Goal: Entertainment & Leisure: Browse casually

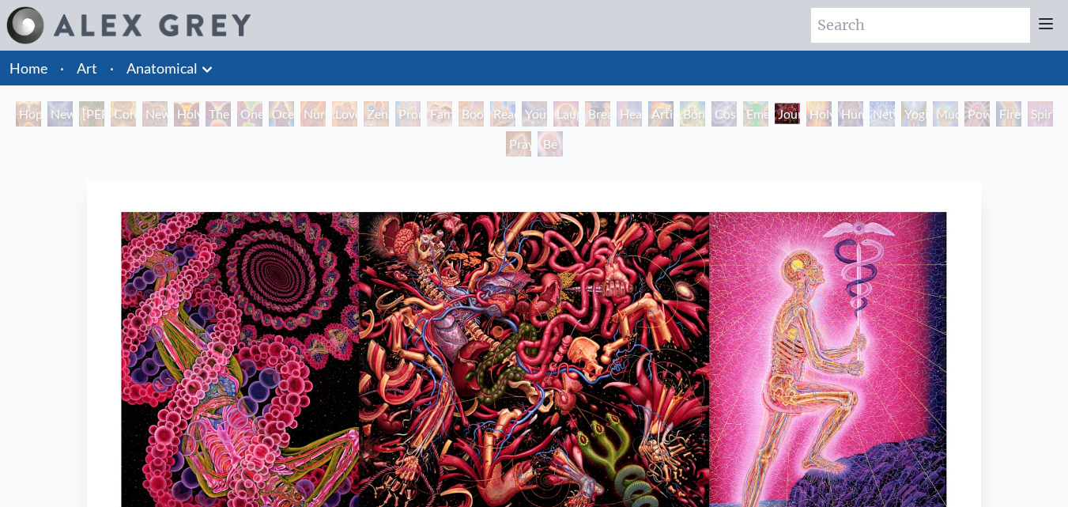
scroll to position [115, 0]
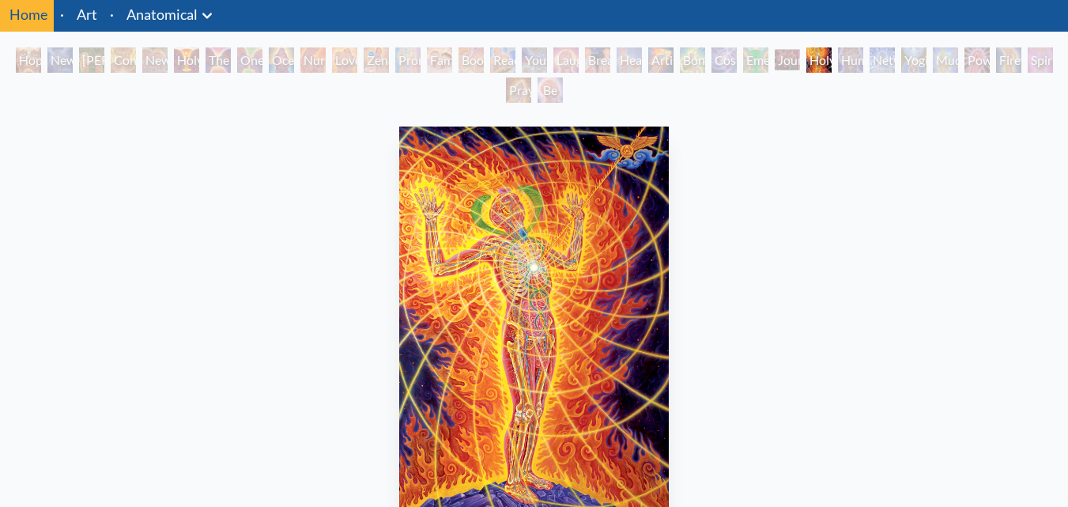
scroll to position [46, 0]
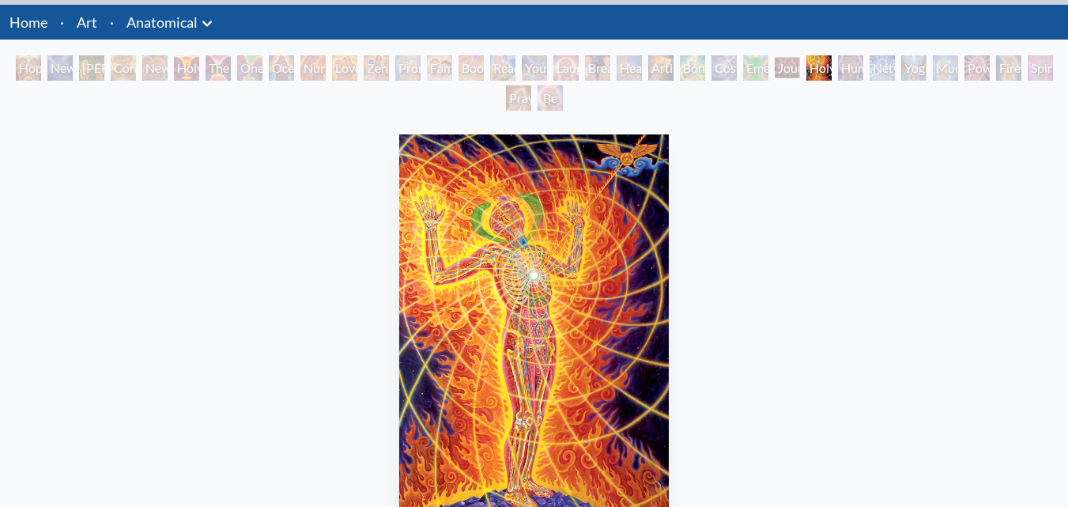
click at [844, 75] on div "Human Geometry" at bounding box center [850, 67] width 25 height 25
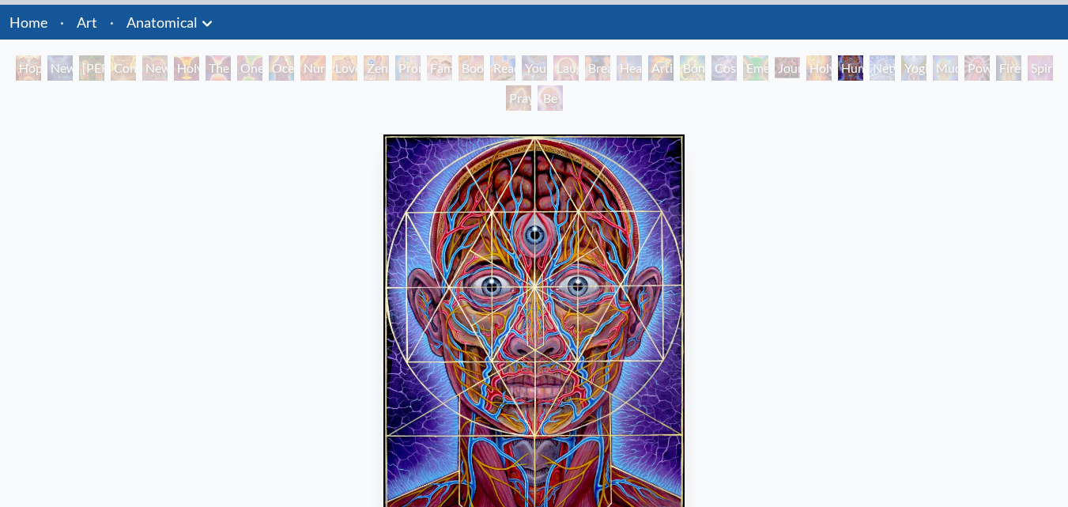
click at [873, 74] on div "Networks" at bounding box center [882, 67] width 25 height 25
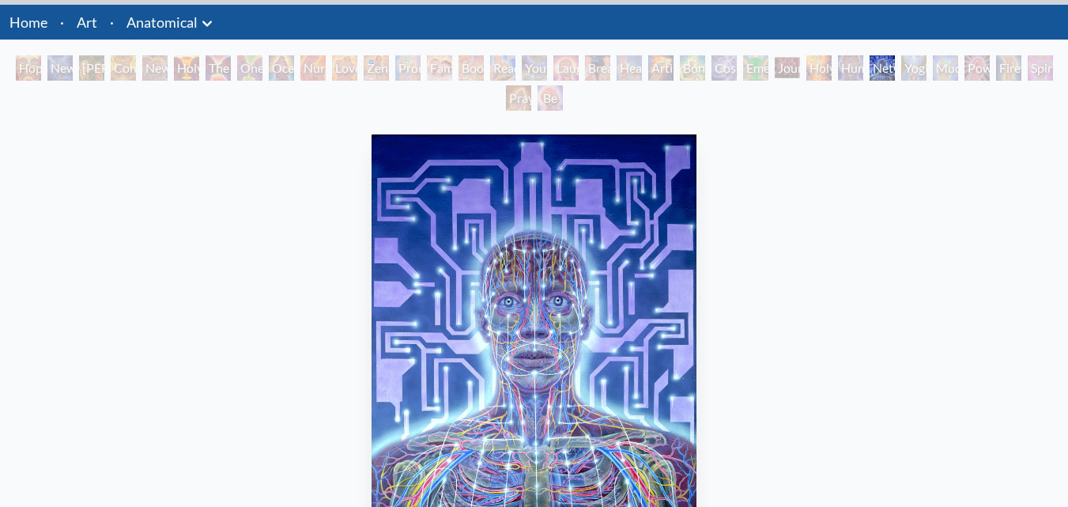
click at [913, 77] on div "Yogi & the Möbius Sphere" at bounding box center [913, 67] width 25 height 25
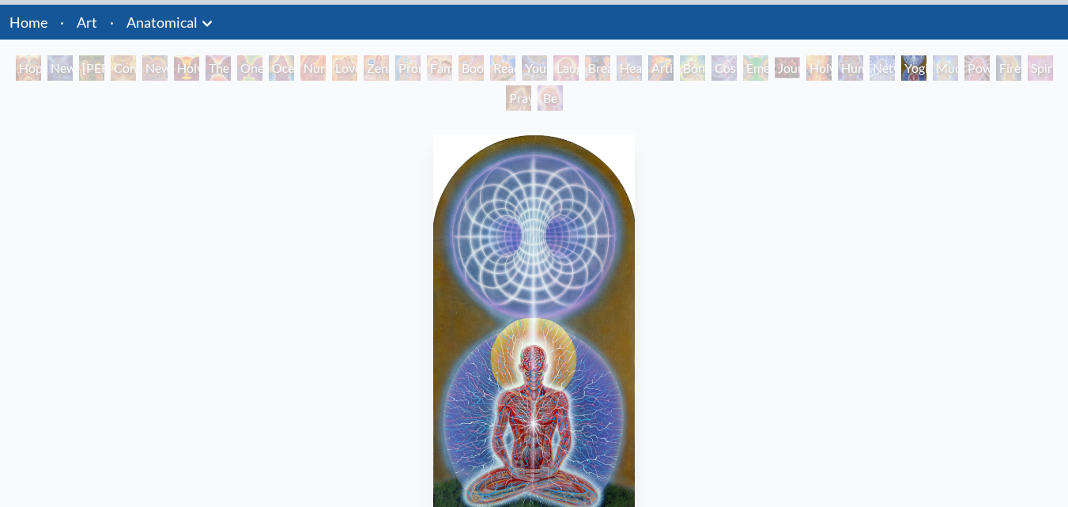
click at [926, 68] on div "Yogi & the Möbius Sphere" at bounding box center [913, 67] width 25 height 25
click at [944, 76] on div "Mudra" at bounding box center [945, 67] width 25 height 25
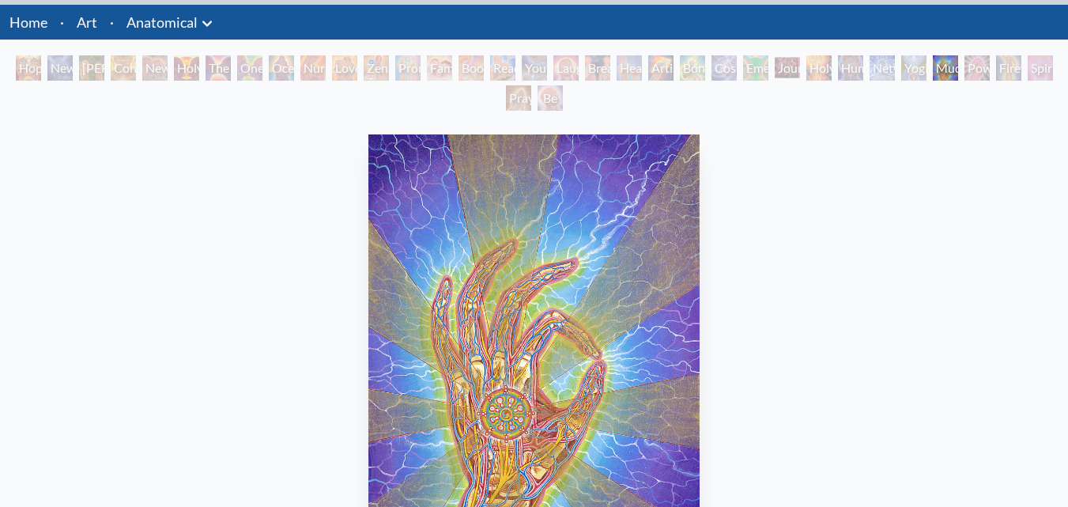
click at [542, 103] on div "Be a Good Human Being" at bounding box center [550, 97] width 25 height 25
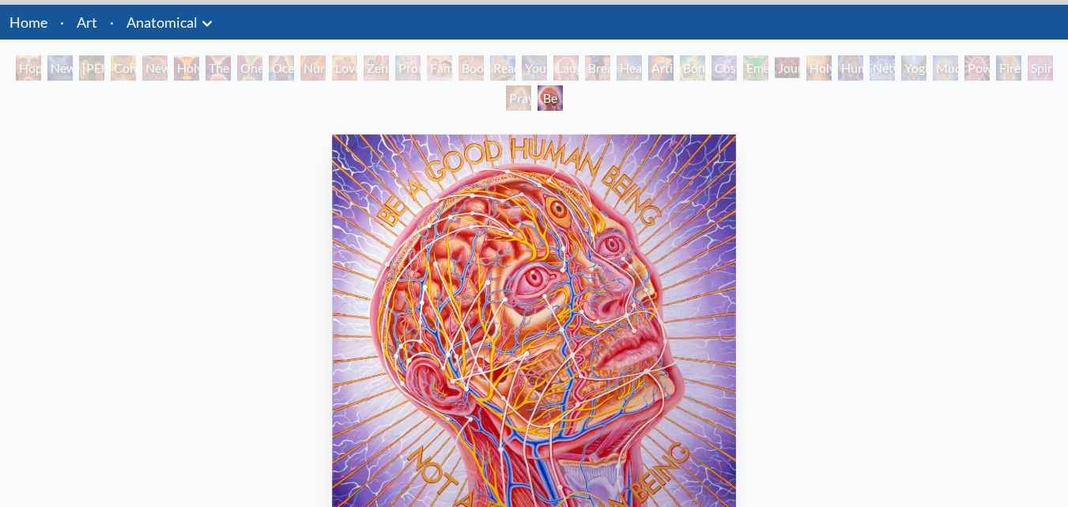
click at [521, 102] on div "Praying Hands" at bounding box center [518, 97] width 25 height 25
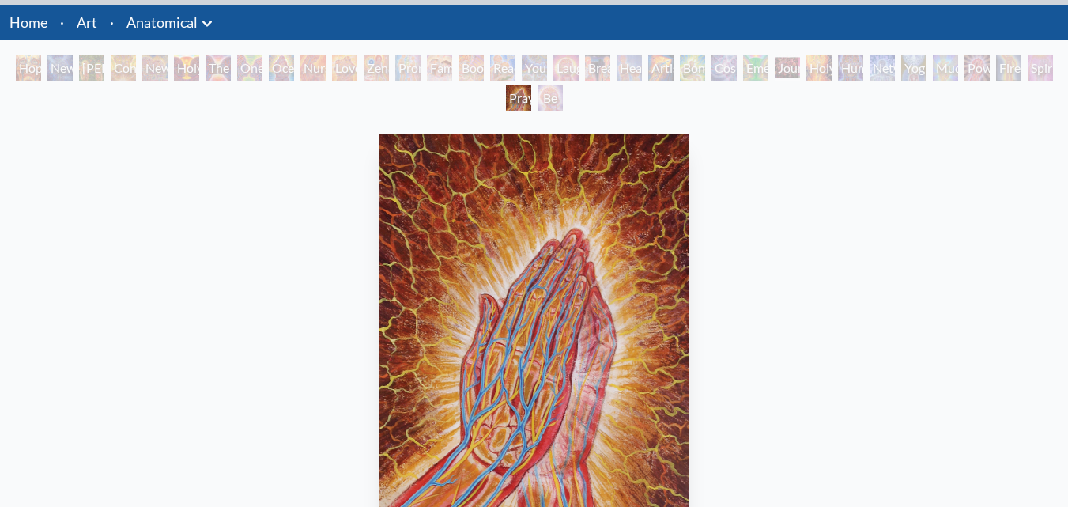
click at [83, 75] on div "Adam & Eve" at bounding box center [91, 67] width 25 height 25
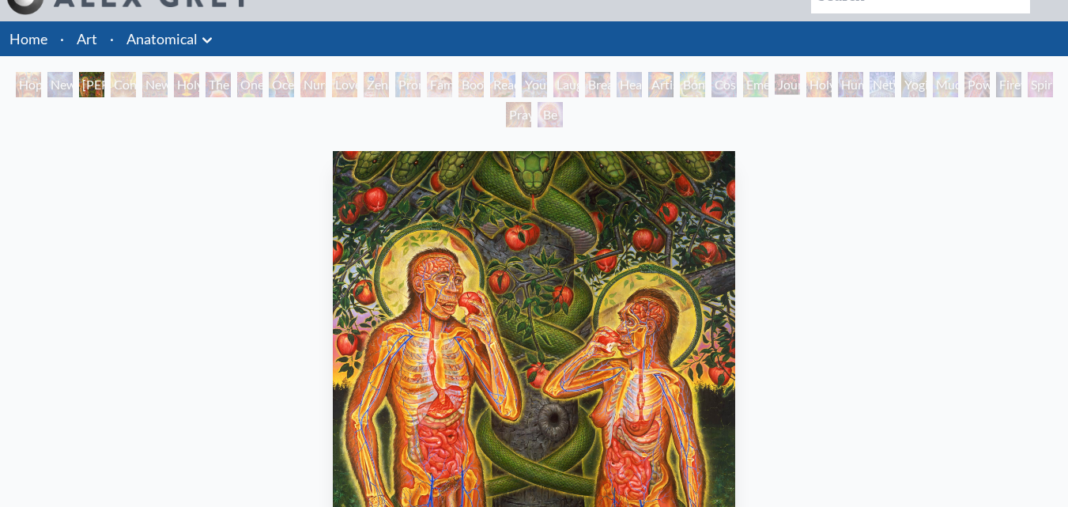
scroll to position [28, 0]
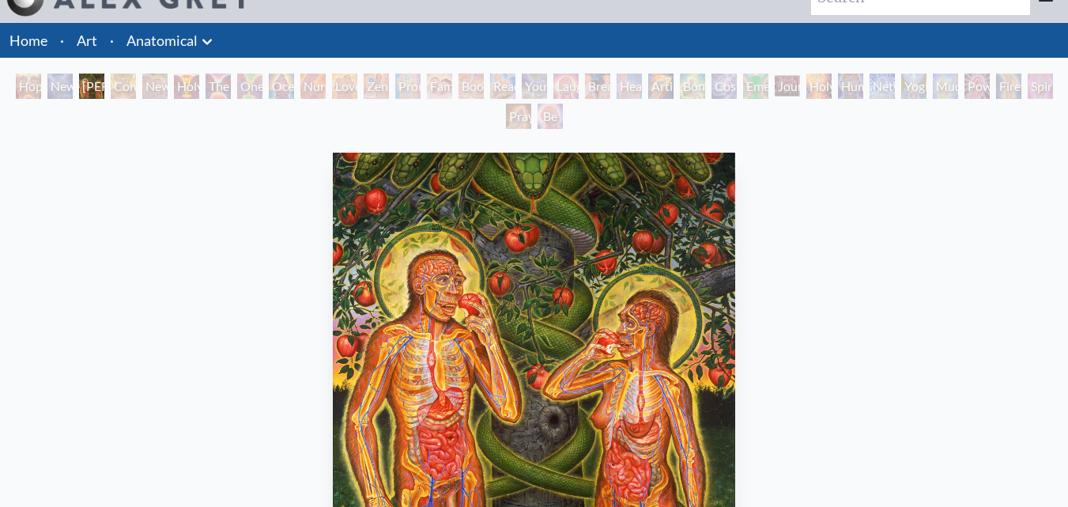
click at [117, 94] on div "Contemplation" at bounding box center [123, 86] width 25 height 25
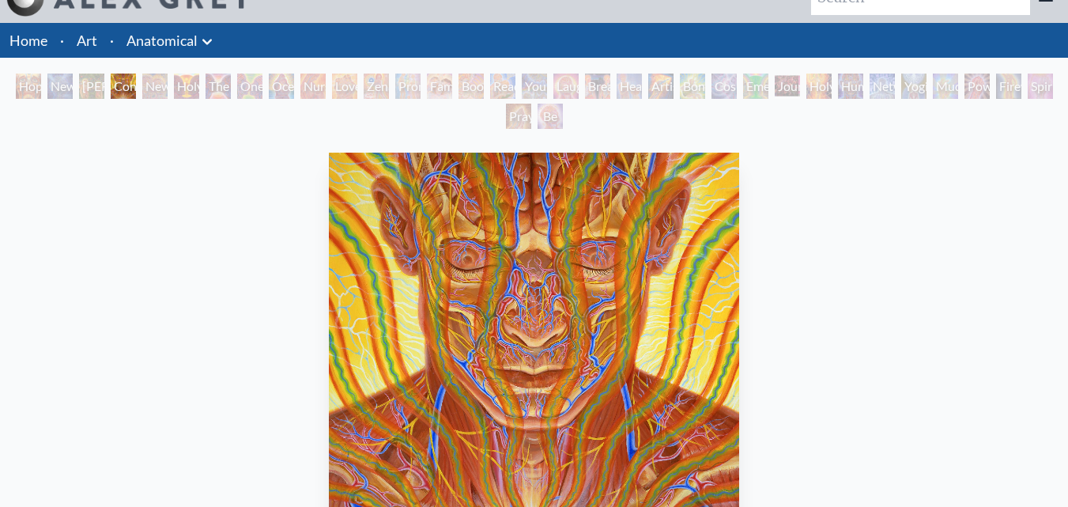
click at [149, 94] on div "New Man New Woman" at bounding box center [154, 86] width 25 height 25
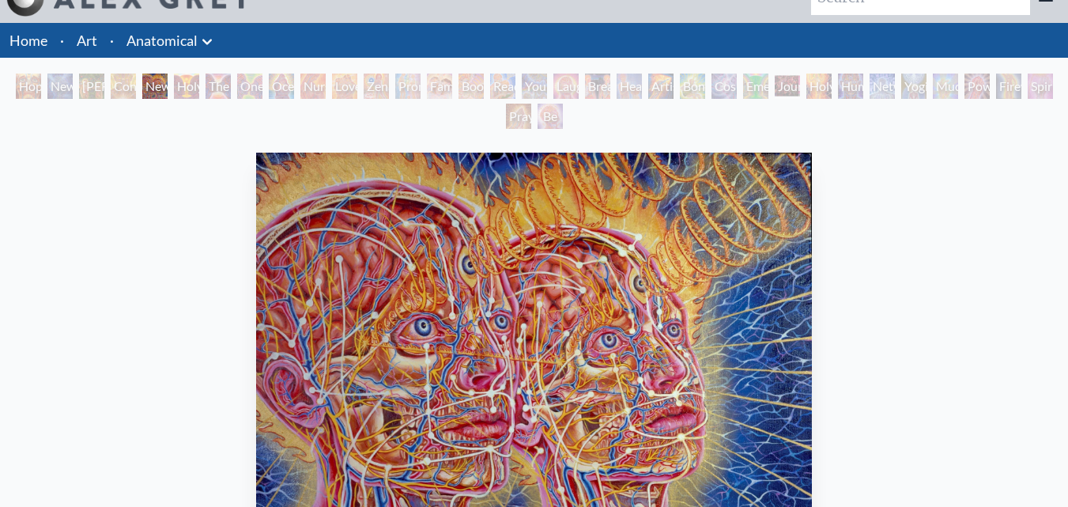
click at [179, 92] on div "Holy Grail" at bounding box center [186, 86] width 25 height 25
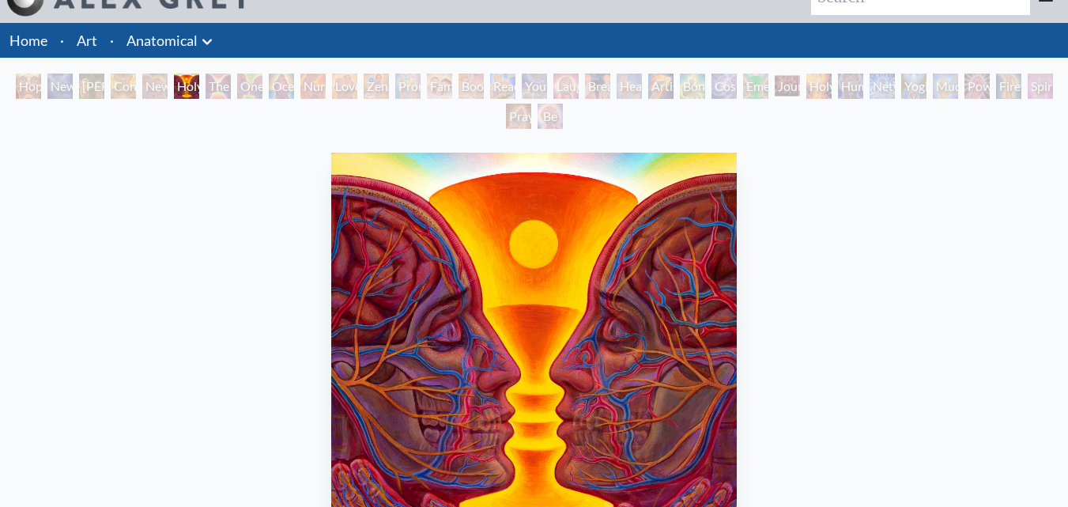
click at [207, 94] on div "The Kiss" at bounding box center [218, 86] width 25 height 25
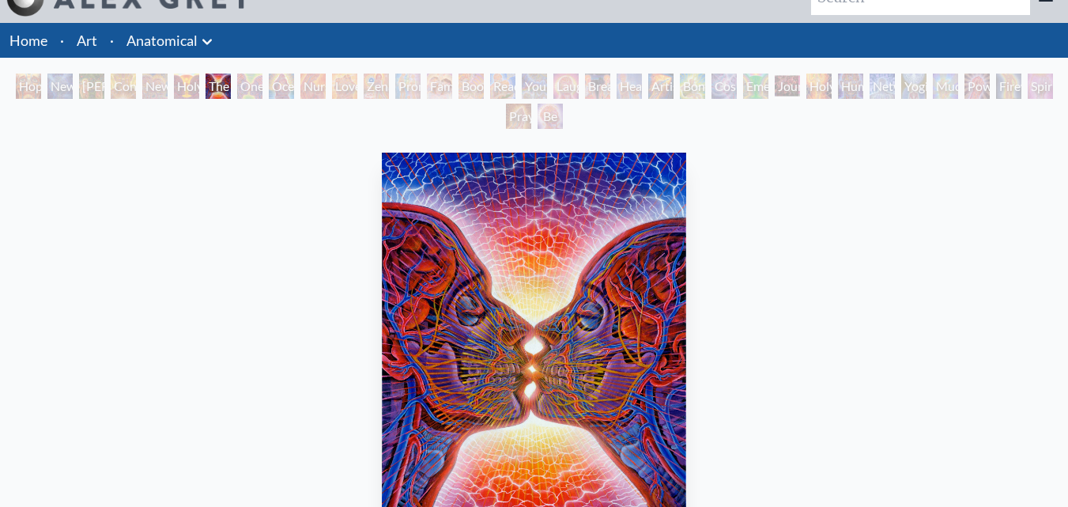
click at [270, 90] on div "Ocean of Love Bliss" at bounding box center [281, 86] width 25 height 25
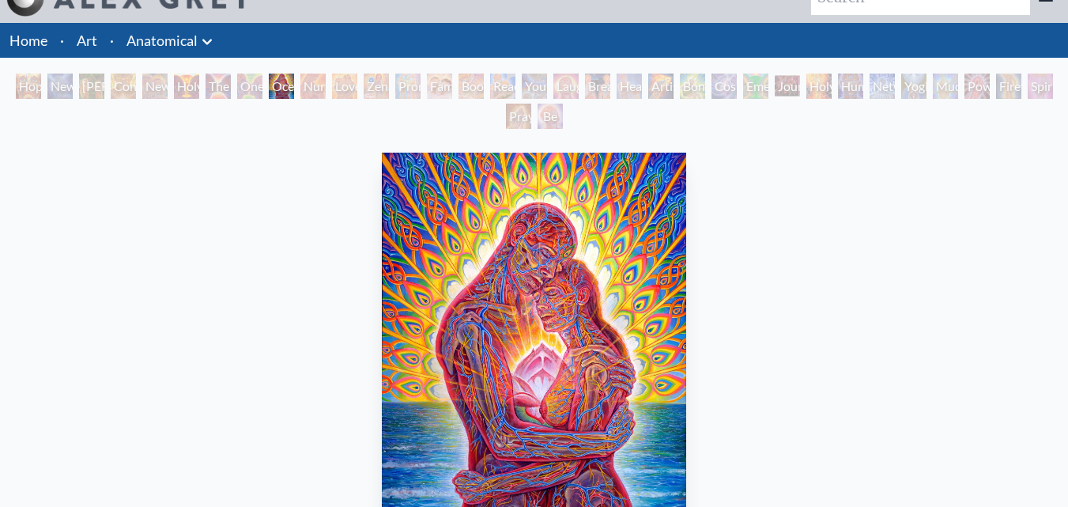
click at [245, 94] on div "One Taste" at bounding box center [249, 86] width 25 height 25
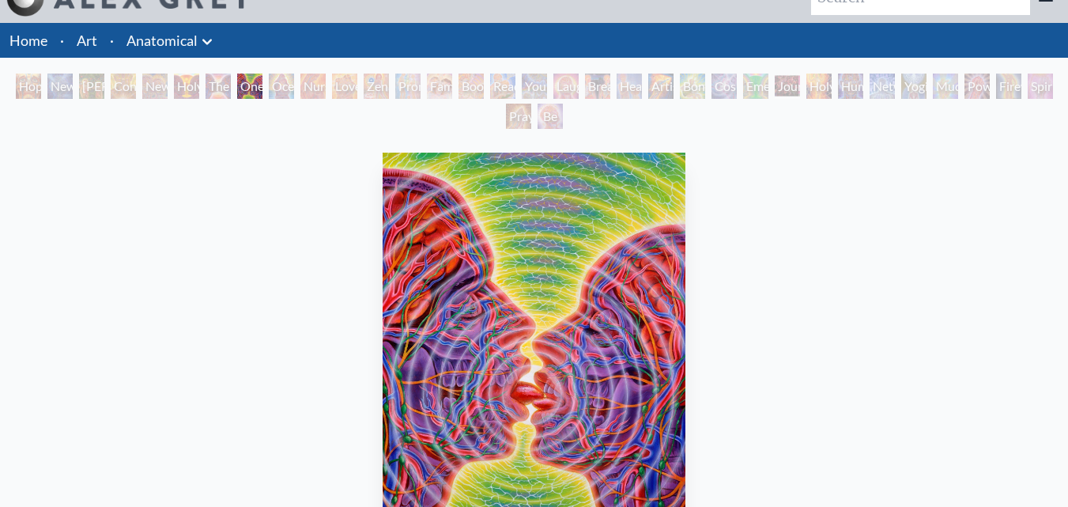
click at [274, 92] on div "Ocean of Love Bliss" at bounding box center [281, 86] width 25 height 25
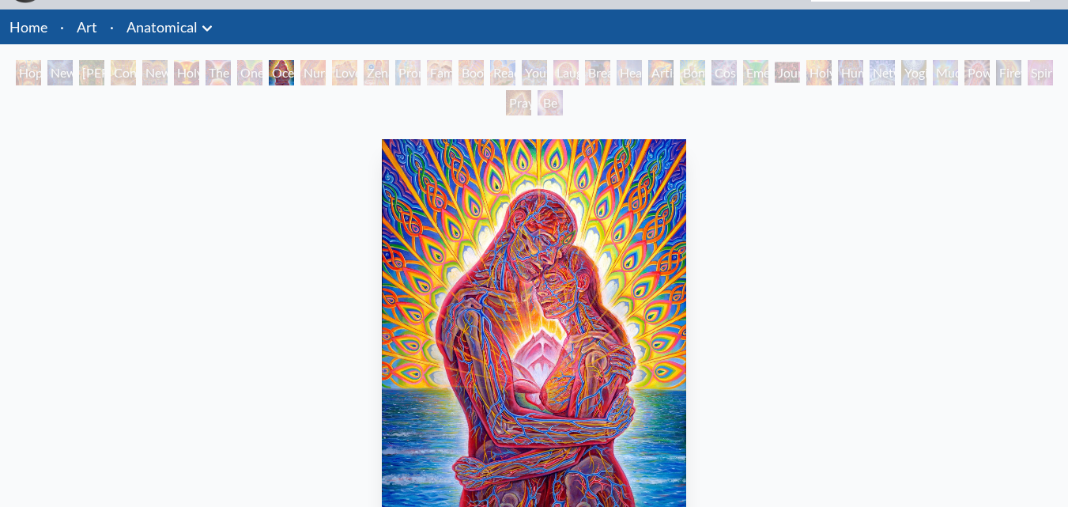
scroll to position [30, 0]
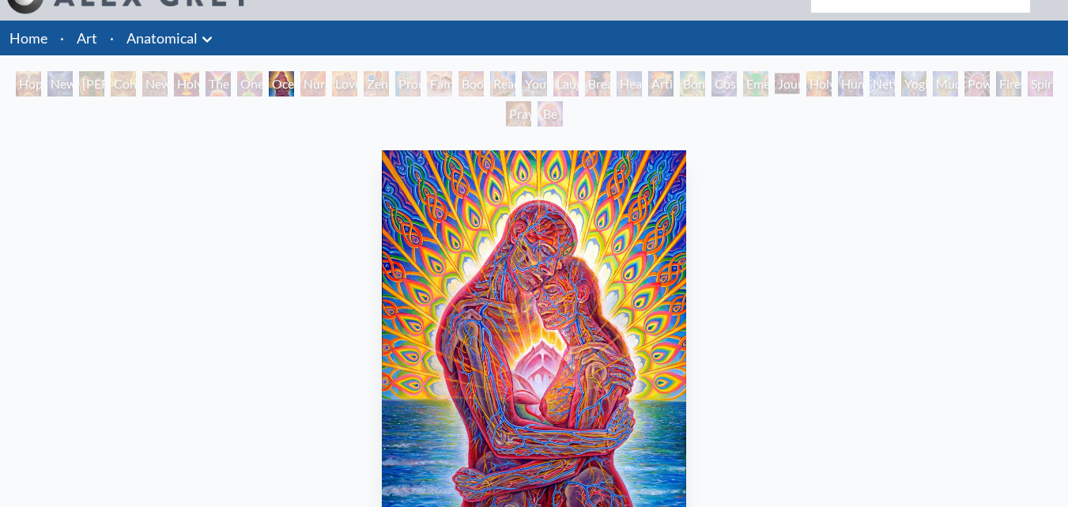
click at [368, 92] on div "Zena Lotus" at bounding box center [376, 83] width 25 height 25
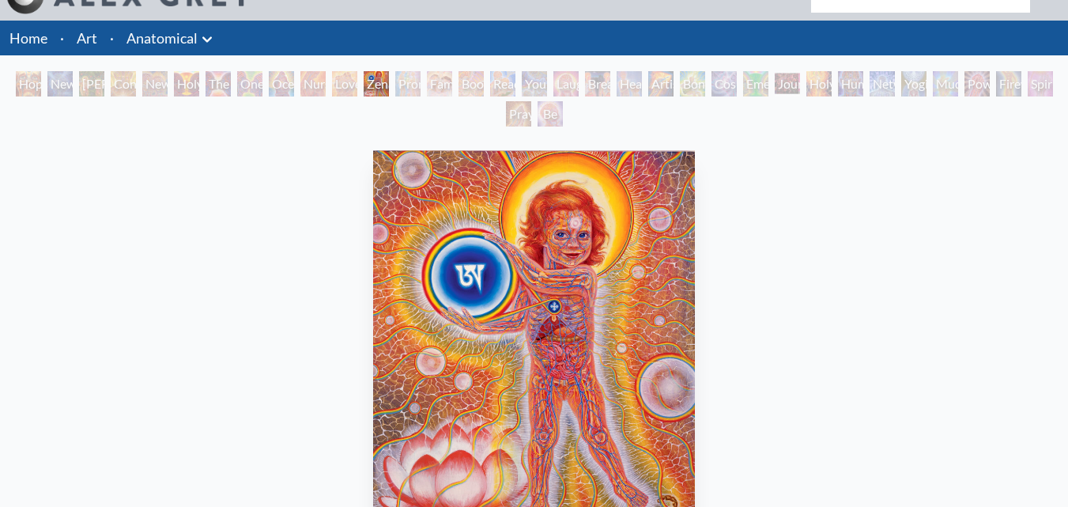
click at [399, 89] on div "Promise" at bounding box center [407, 83] width 25 height 25
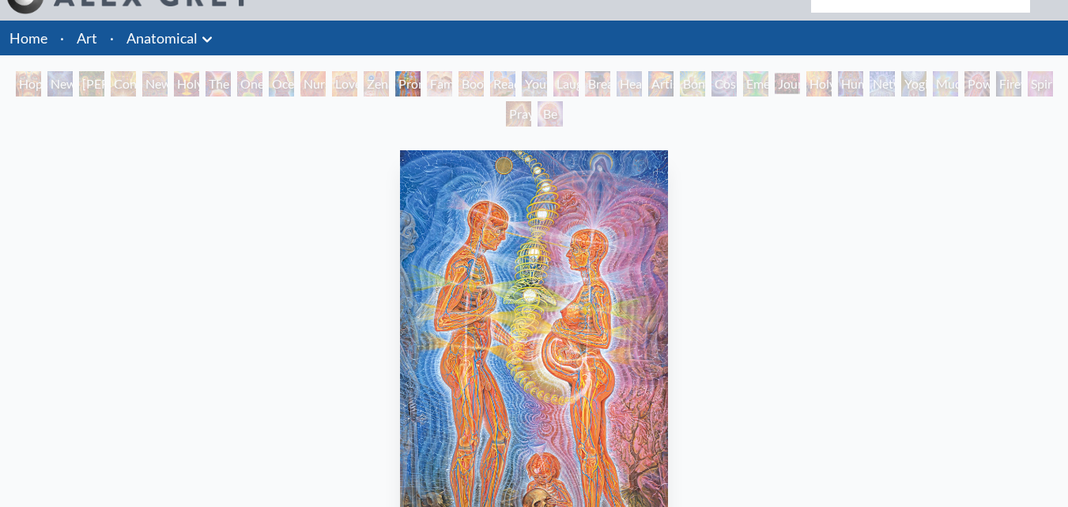
click at [500, 85] on div "Reading" at bounding box center [502, 83] width 25 height 25
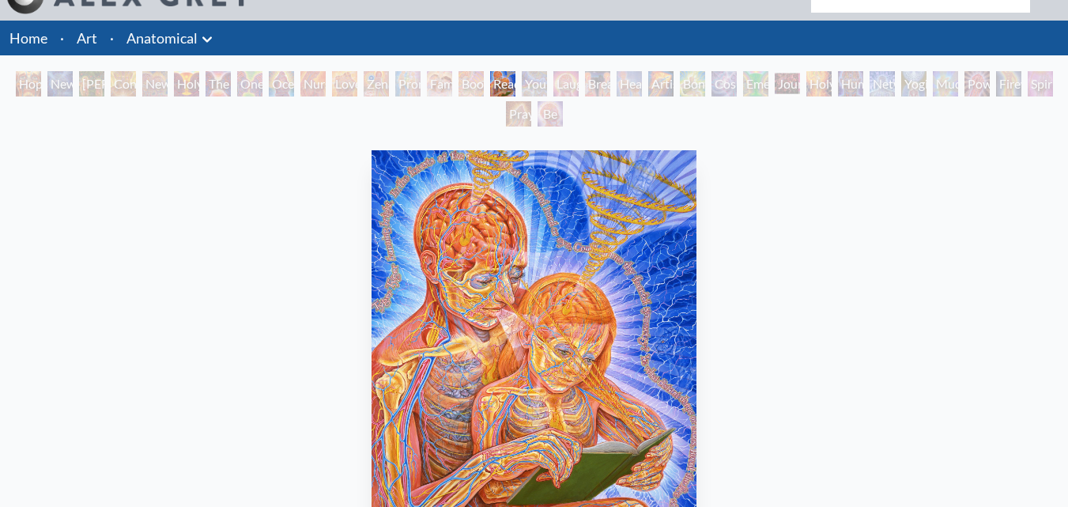
click at [543, 85] on div "Young & Old" at bounding box center [534, 83] width 25 height 25
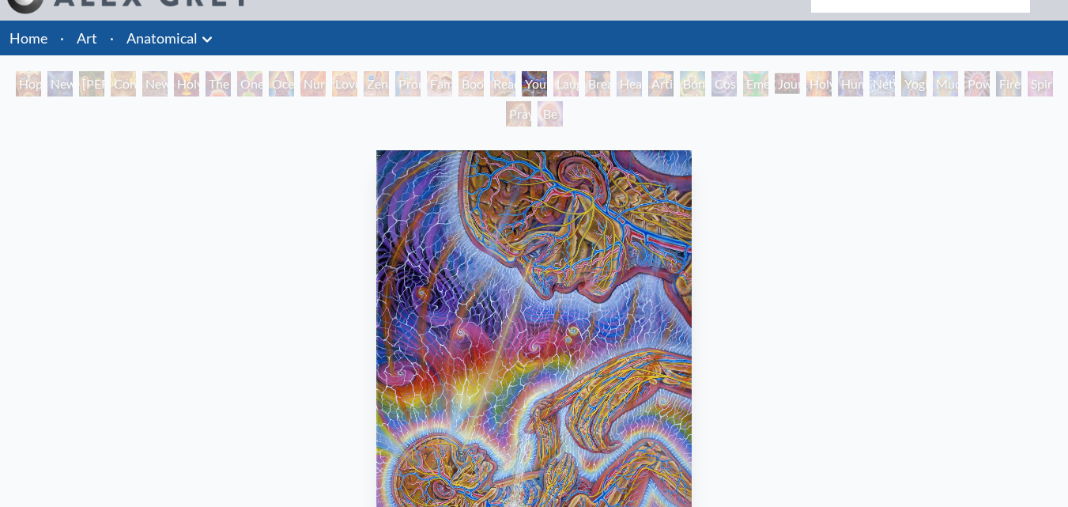
click at [575, 86] on div "Laughing Man" at bounding box center [565, 83] width 25 height 25
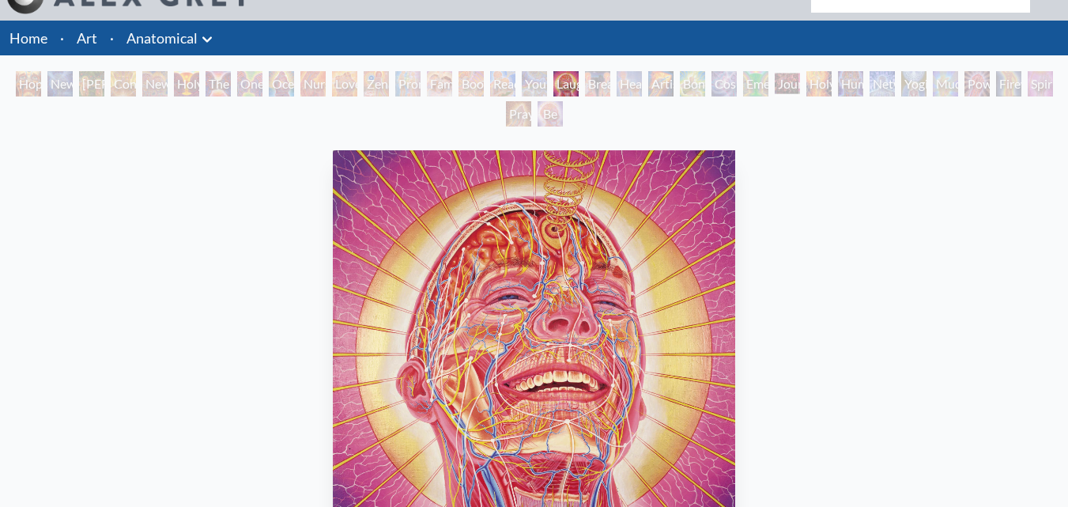
click at [594, 92] on div "Breathing" at bounding box center [597, 83] width 25 height 25
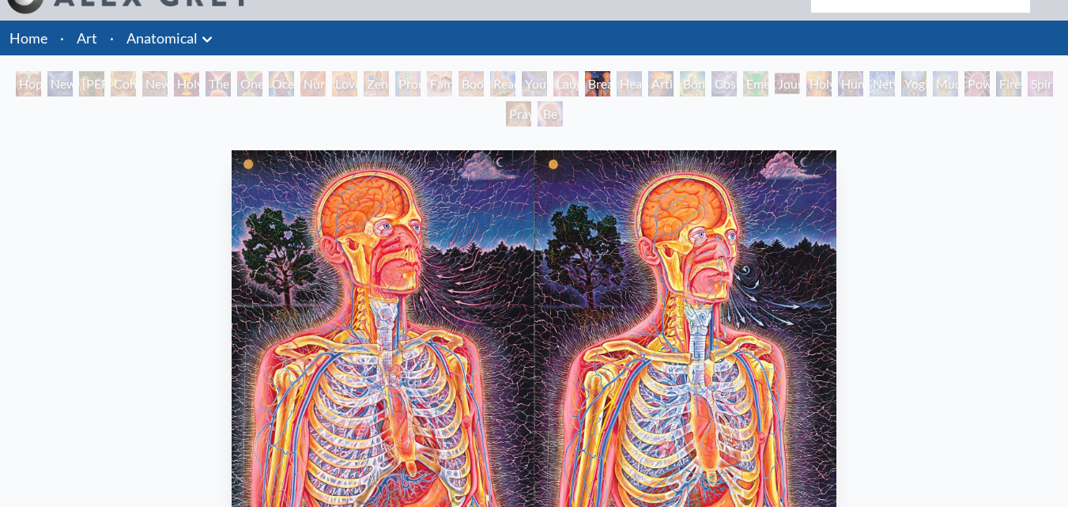
click at [626, 85] on div "Healing" at bounding box center [629, 83] width 25 height 25
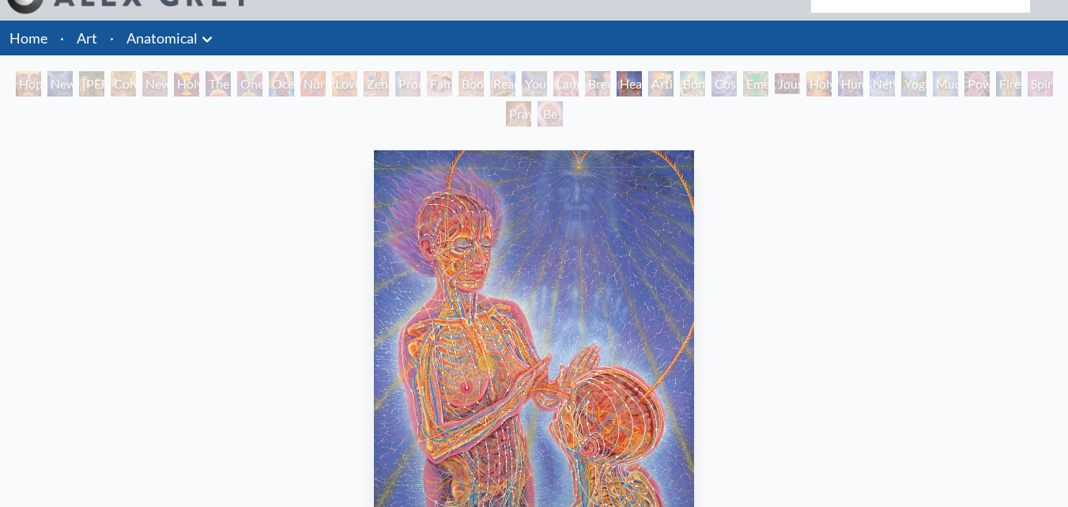
click at [687, 89] on div "Bond" at bounding box center [692, 83] width 25 height 25
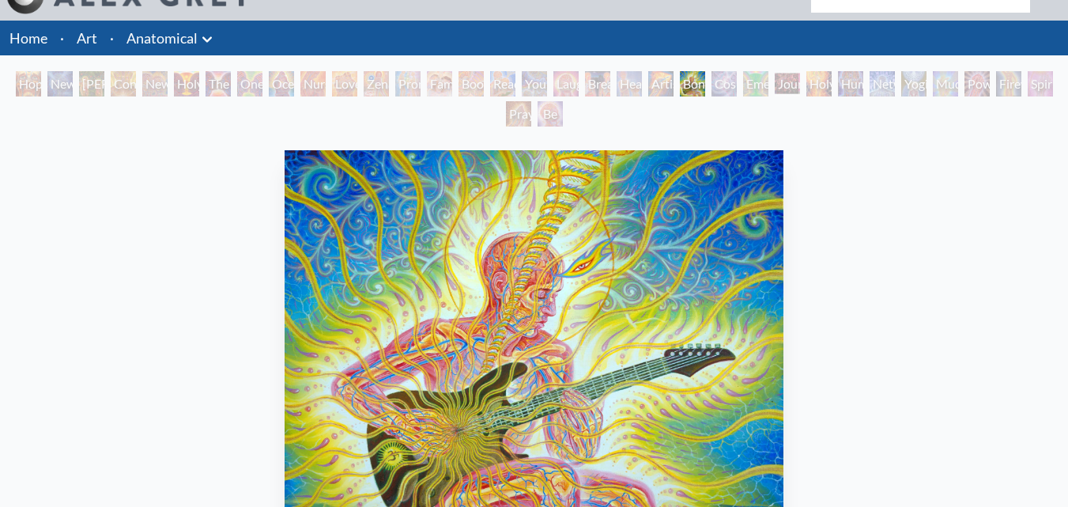
click at [719, 89] on div "Cosmic Lovers" at bounding box center [723, 83] width 25 height 25
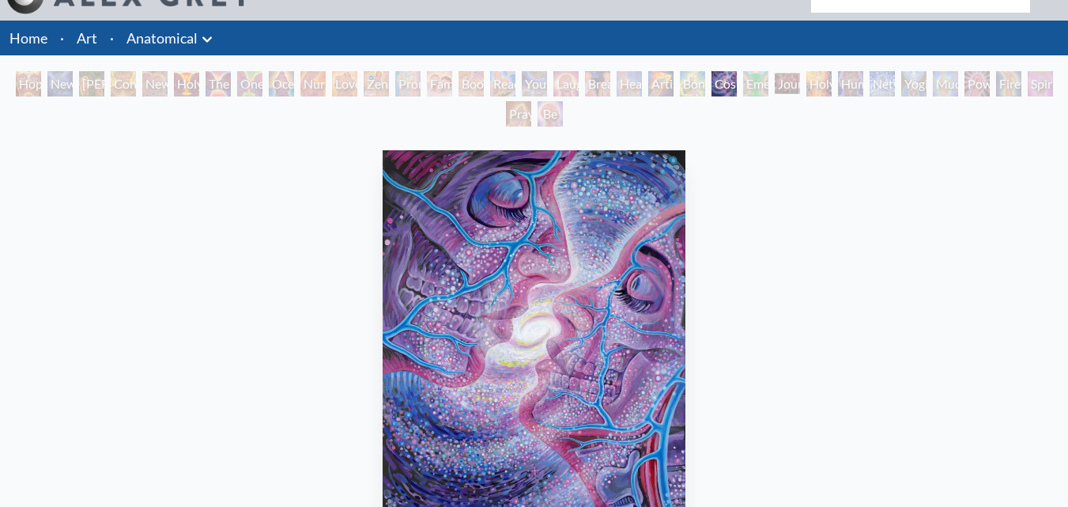
click at [748, 90] on div "Emerald Grail" at bounding box center [755, 83] width 25 height 25
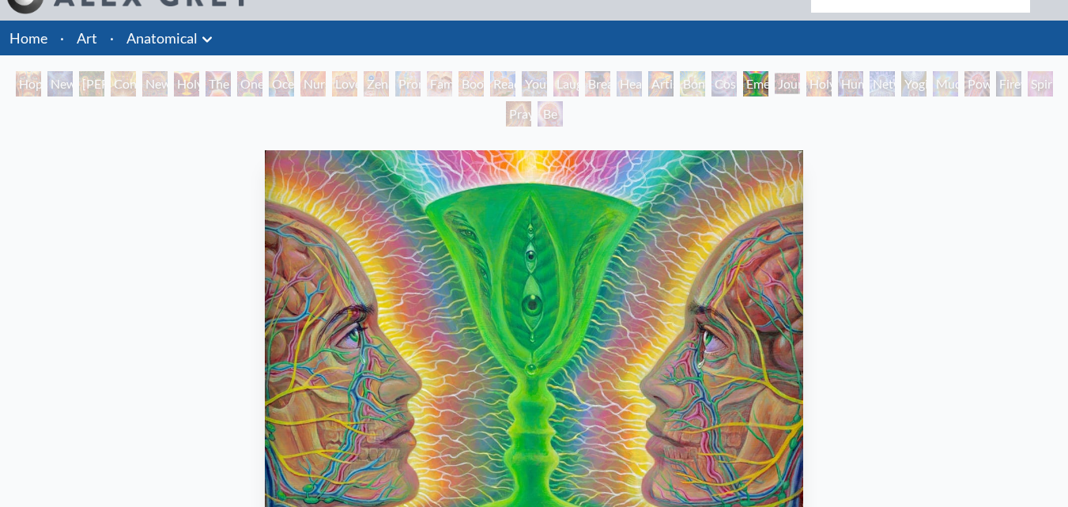
click at [781, 89] on div "Journey of the Wounded Healer" at bounding box center [787, 83] width 25 height 25
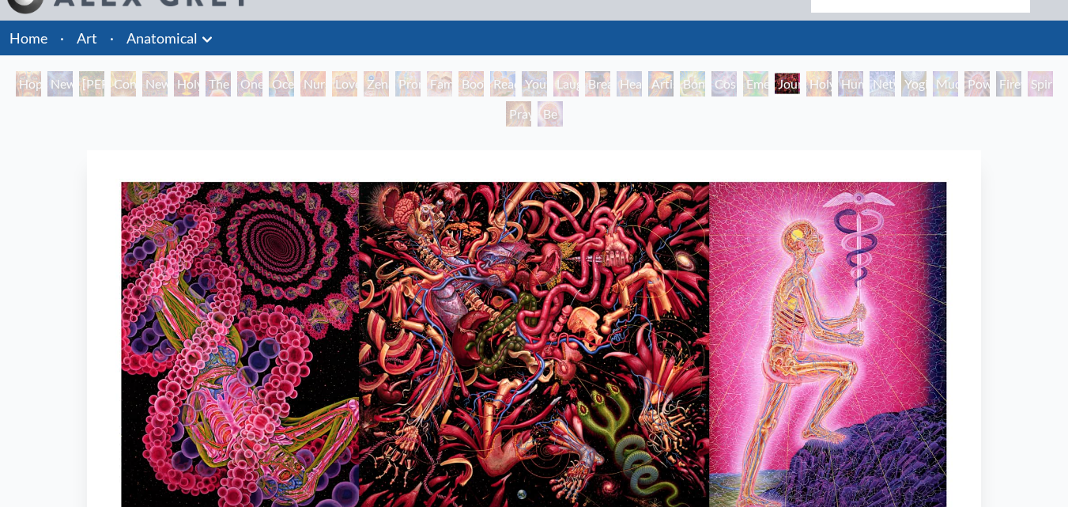
click at [813, 92] on div "Holy Fire" at bounding box center [818, 83] width 25 height 25
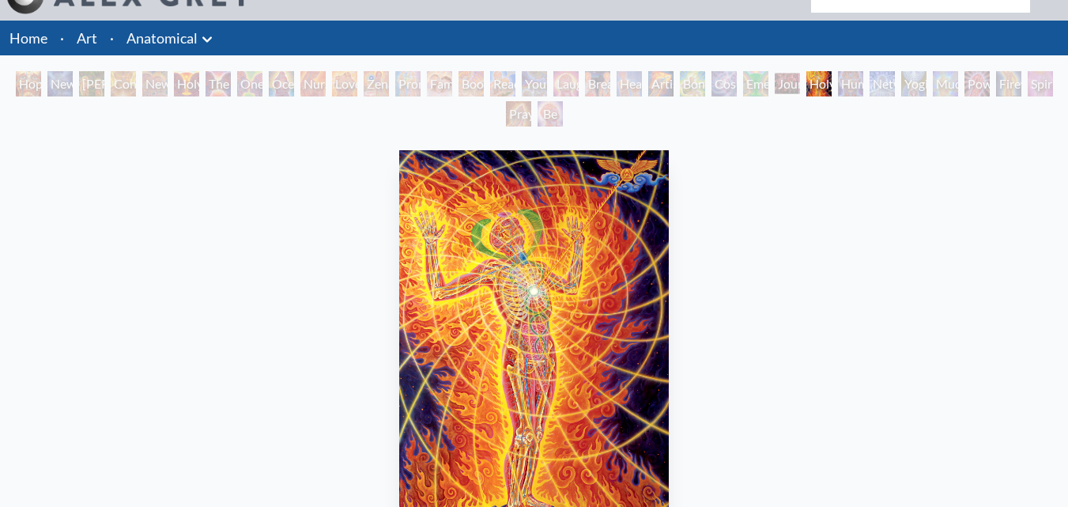
click at [183, 40] on link "Anatomical" at bounding box center [161, 38] width 71 height 22
click at [97, 41] on li "Art" at bounding box center [86, 38] width 33 height 35
click at [110, 40] on li "·" at bounding box center [112, 38] width 17 height 35
click at [90, 40] on link "Art" at bounding box center [87, 38] width 21 height 22
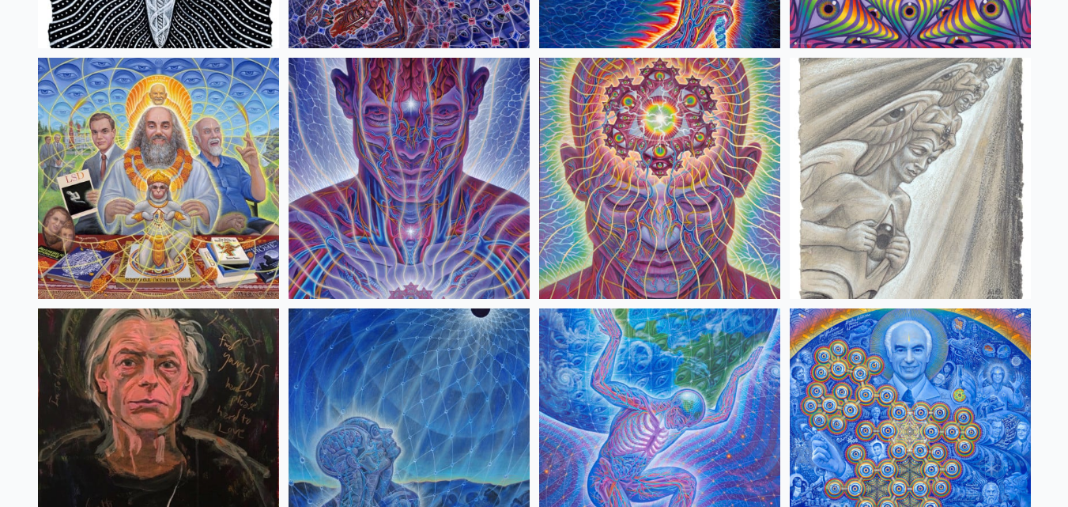
scroll to position [1909, 0]
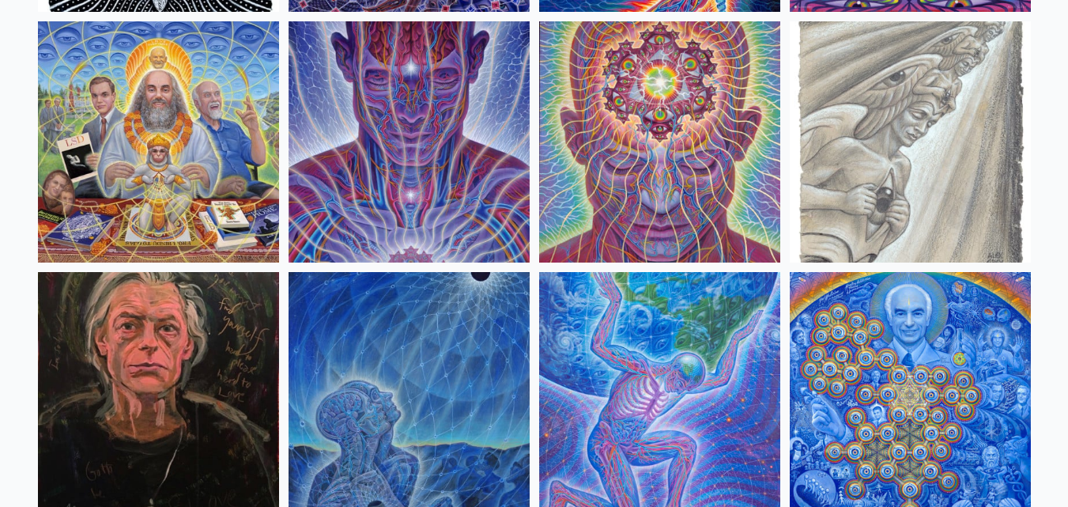
click at [212, 138] on img at bounding box center [158, 141] width 241 height 241
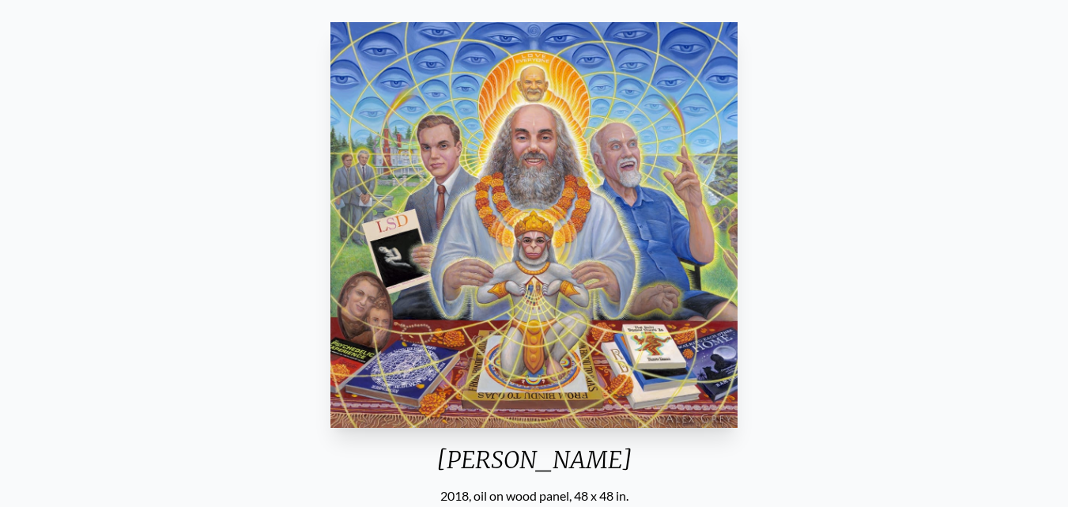
scroll to position [123, 0]
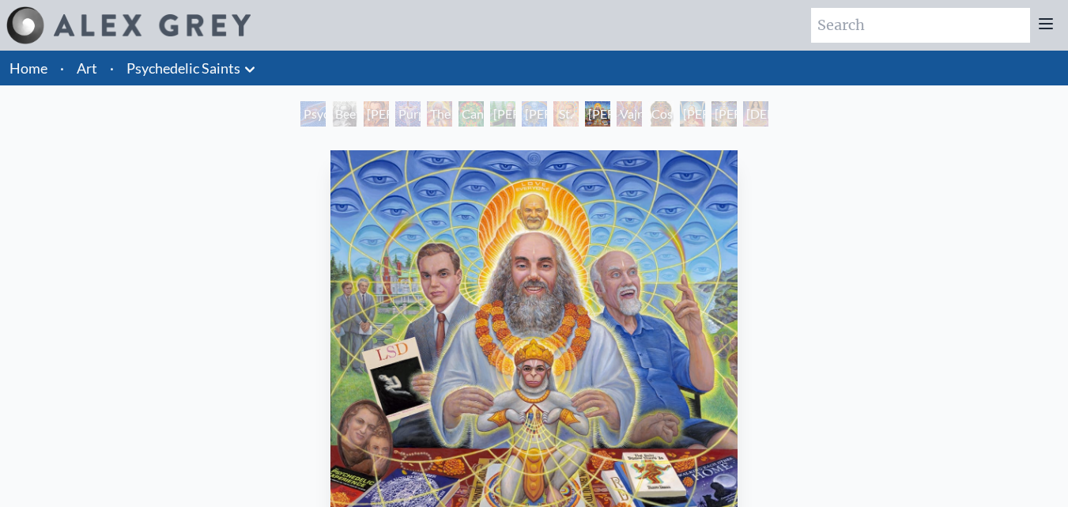
click at [631, 115] on div "Vajra Guru" at bounding box center [629, 113] width 25 height 25
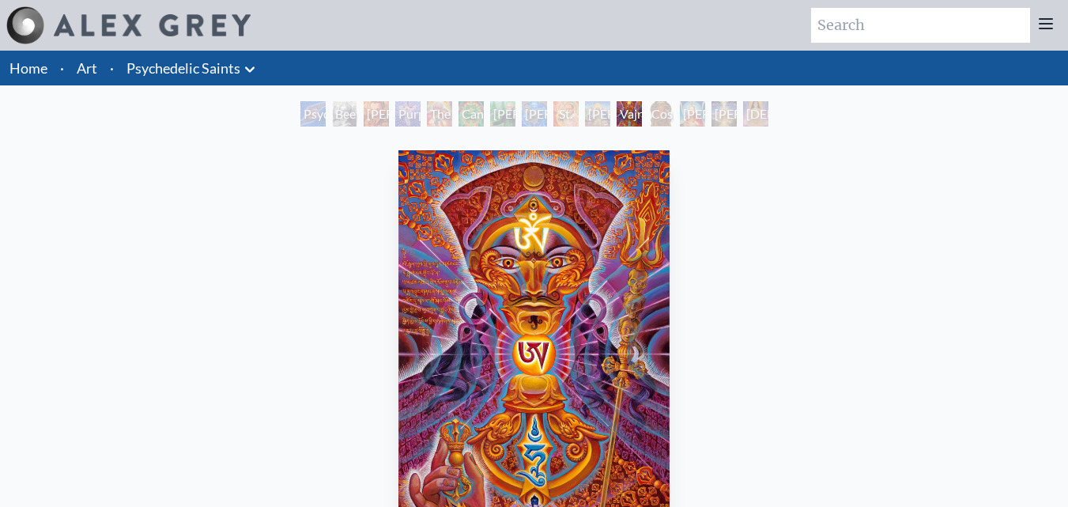
click at [658, 120] on div "Cosmic [DEMOGRAPHIC_DATA]" at bounding box center [660, 113] width 25 height 25
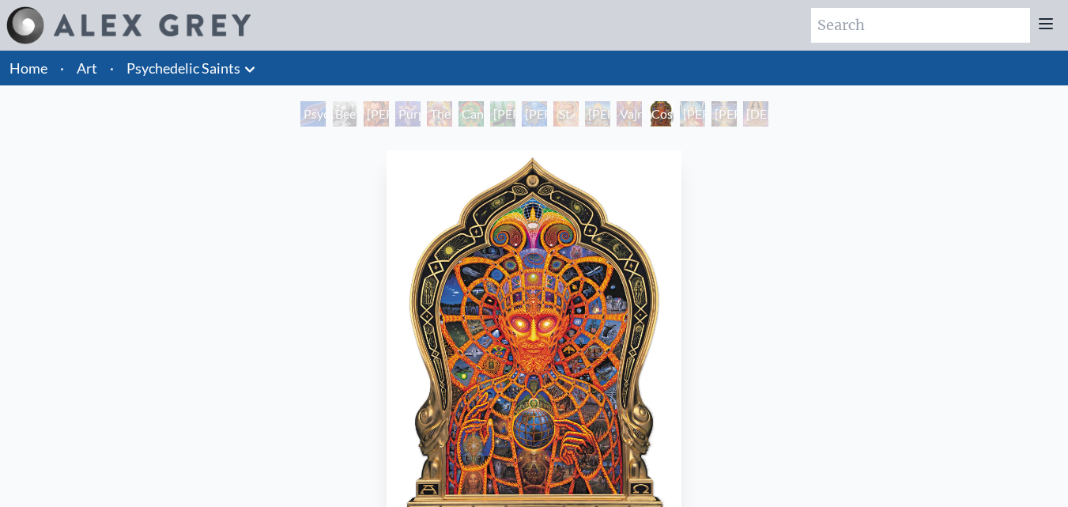
click at [689, 119] on div "[PERSON_NAME]" at bounding box center [692, 113] width 25 height 25
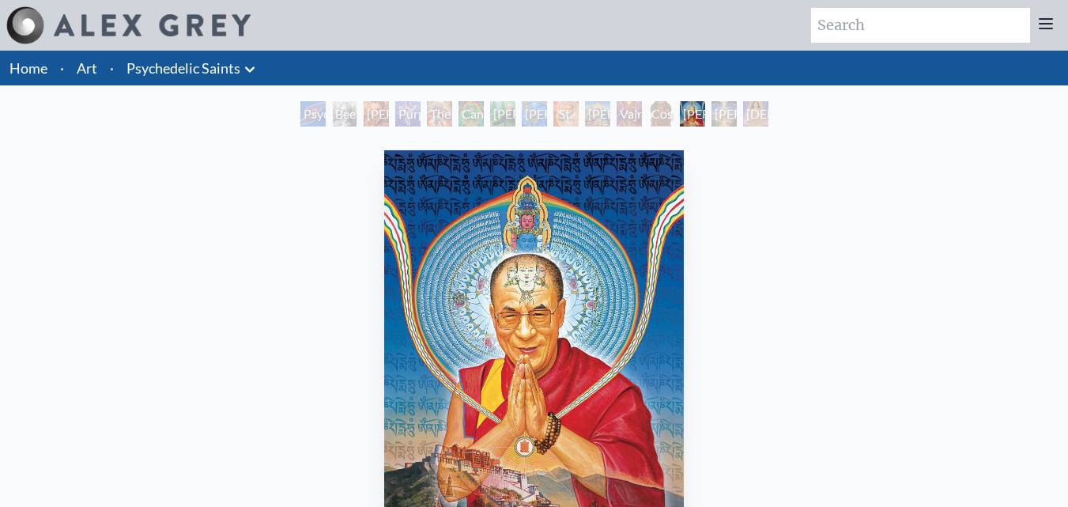
click at [758, 119] on div "[DEMOGRAPHIC_DATA]" at bounding box center [755, 113] width 25 height 25
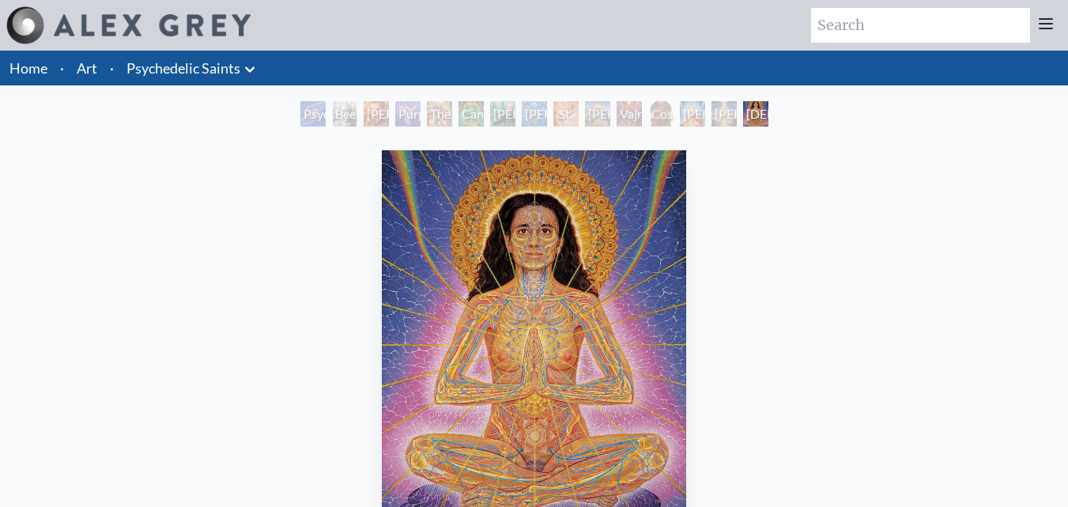
click at [306, 119] on div "Psychedelic Healing" at bounding box center [312, 113] width 25 height 25
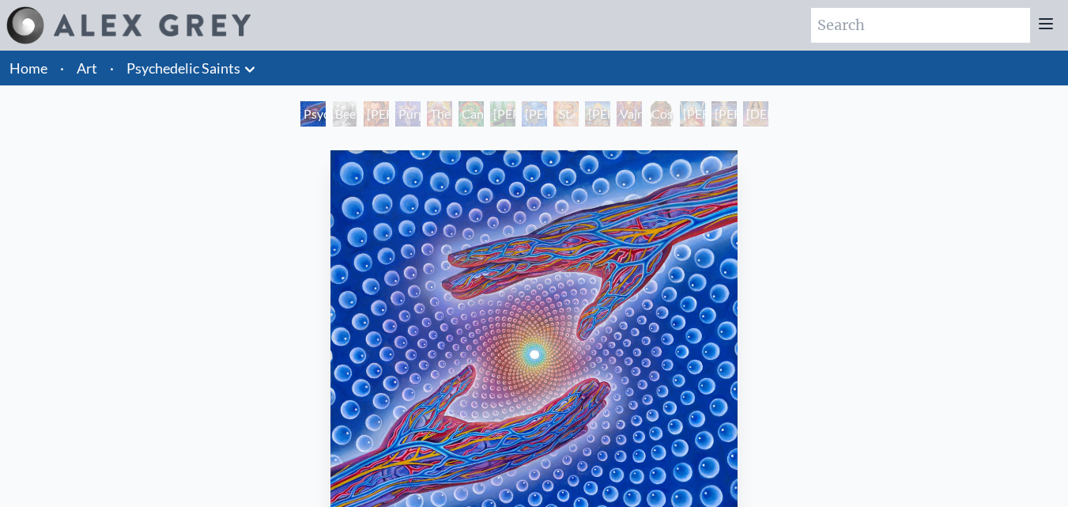
click at [371, 121] on div "[PERSON_NAME] M.D., Cartographer of Consciousness" at bounding box center [376, 113] width 25 height 25
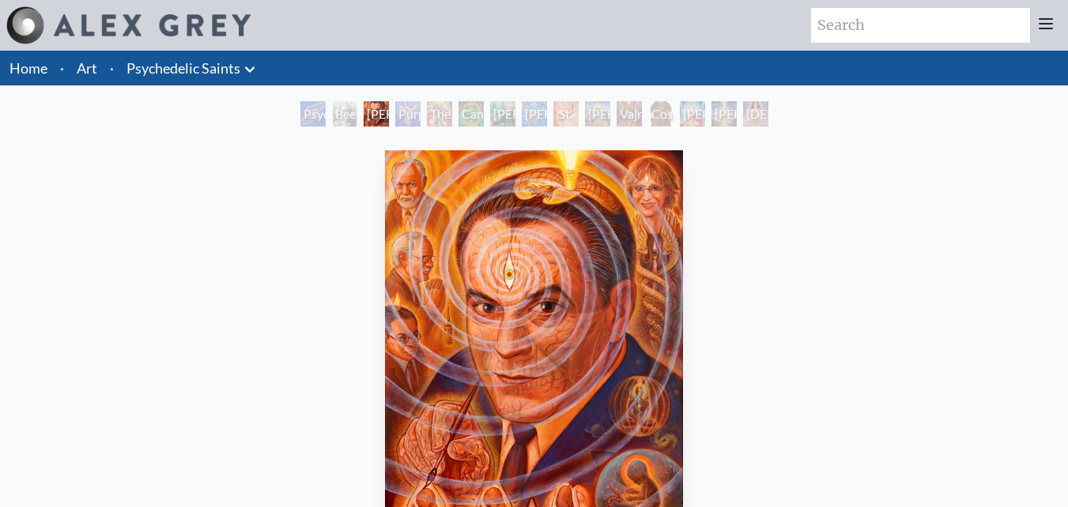
click at [409, 118] on div "Purple [DEMOGRAPHIC_DATA]" at bounding box center [407, 113] width 25 height 25
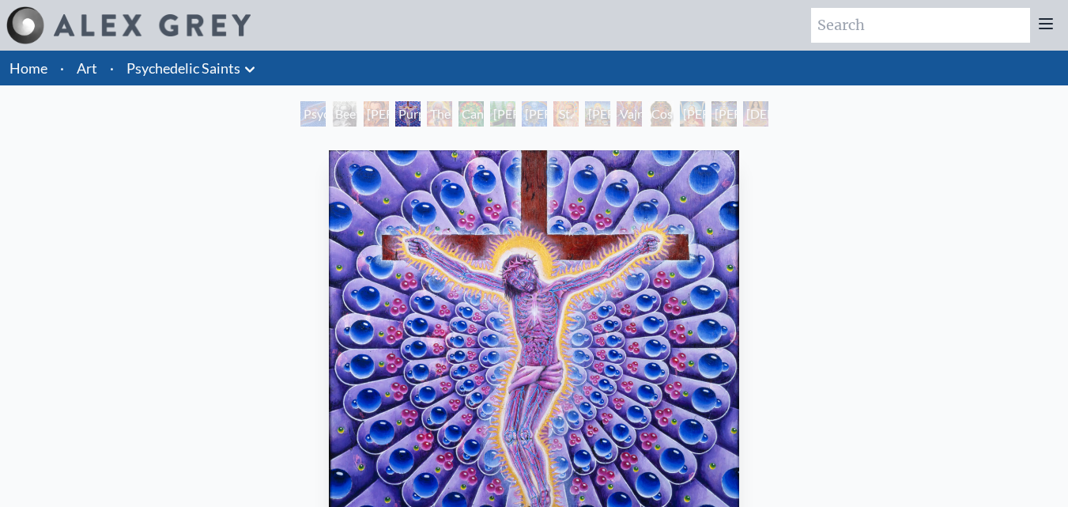
click at [432, 115] on div "The Shulgins and their Alchemical Angels" at bounding box center [439, 113] width 25 height 25
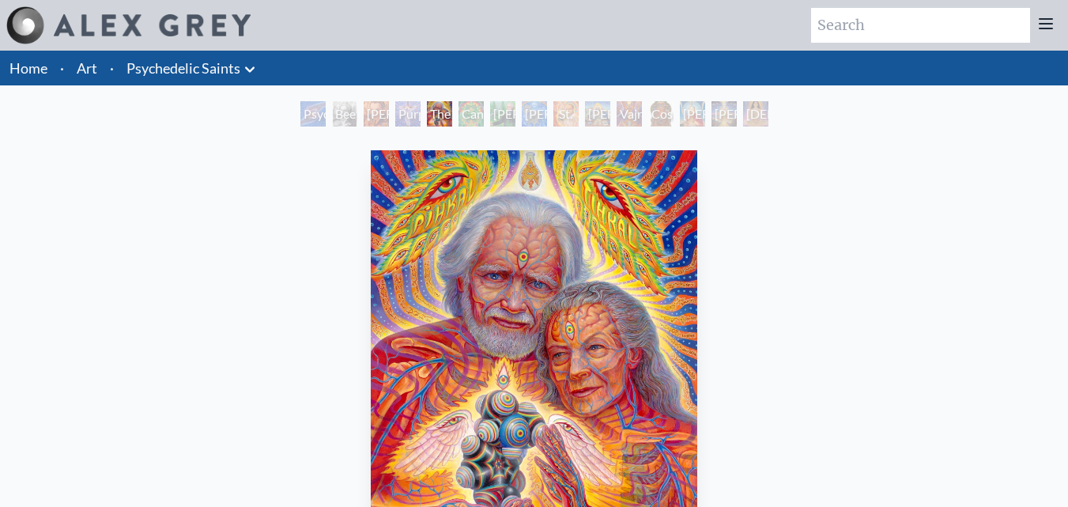
click at [460, 117] on div "Cannabacchus" at bounding box center [470, 113] width 25 height 25
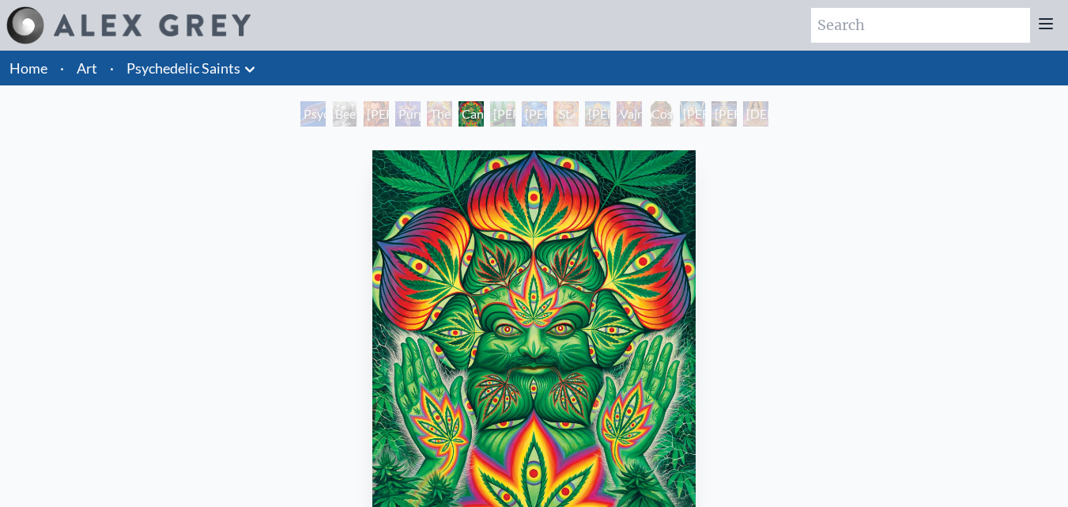
click at [502, 123] on div "[PERSON_NAME][US_STATE] - Hemp Farmer" at bounding box center [502, 113] width 25 height 25
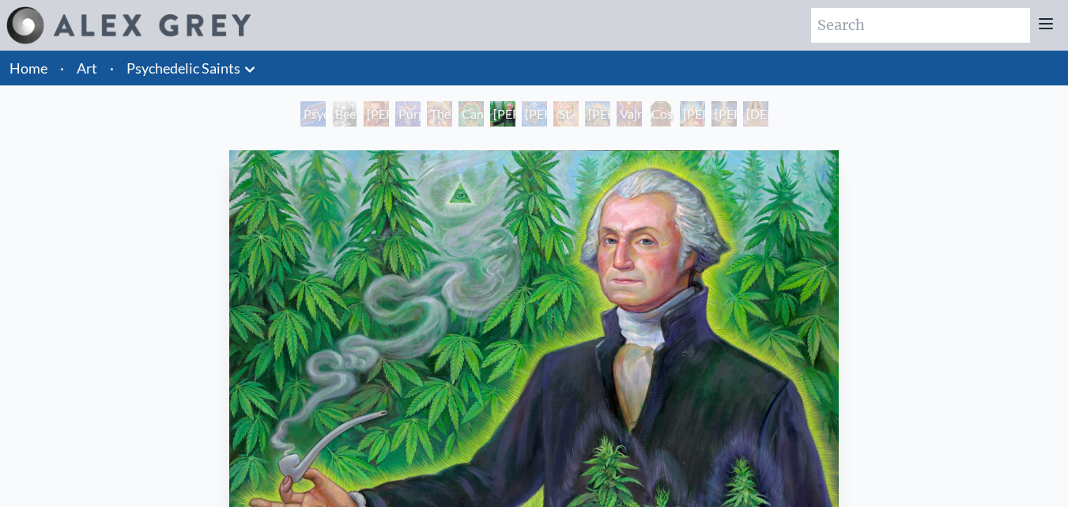
click at [532, 113] on div "[PERSON_NAME] & the New Eleusis" at bounding box center [534, 113] width 25 height 25
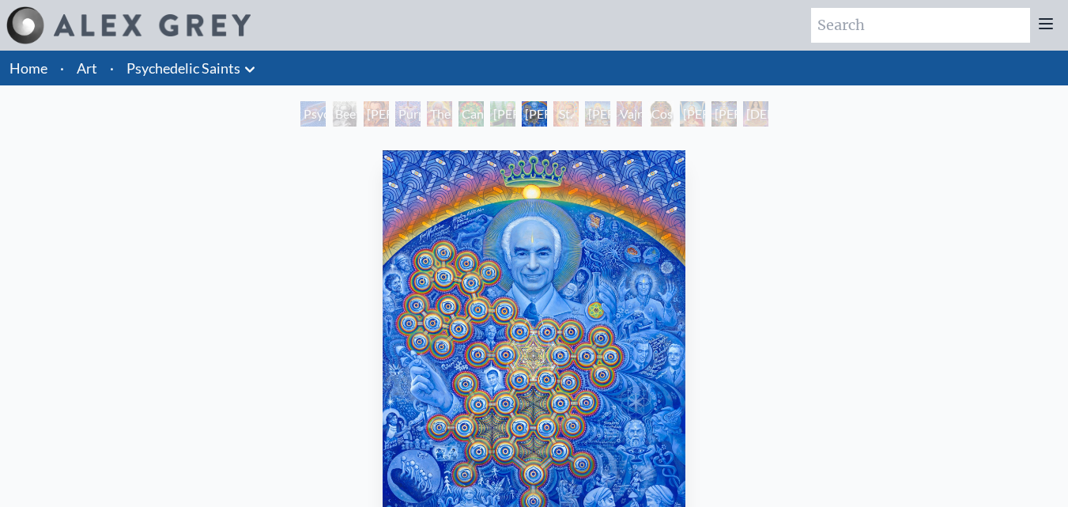
click at [555, 116] on div "St. [PERSON_NAME] & The LSD Revelation Revolution" at bounding box center [565, 113] width 25 height 25
